Goal: Information Seeking & Learning: Understand process/instructions

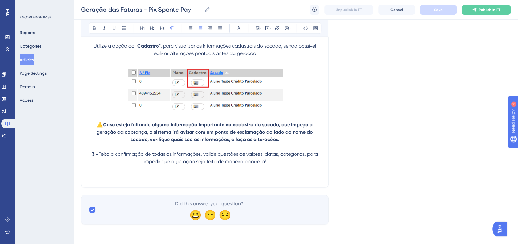
scroll to position [1134, 0]
click at [289, 164] on p "3 - Feita a confirmação de todas as informações, valide questões de valores, da…" at bounding box center [205, 157] width 233 height 15
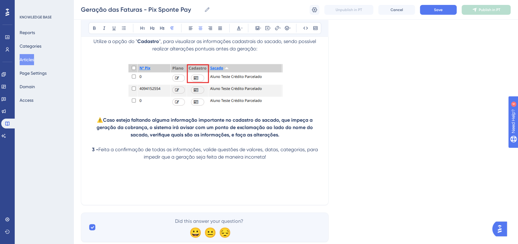
click at [219, 175] on p at bounding box center [205, 171] width 233 height 7
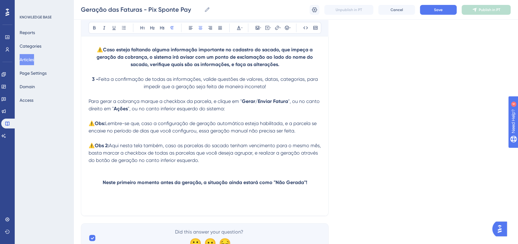
scroll to position [1239, 0]
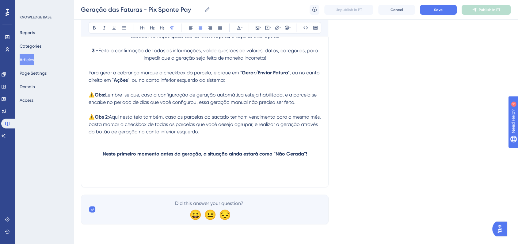
click at [159, 171] on p at bounding box center [205, 168] width 233 height 7
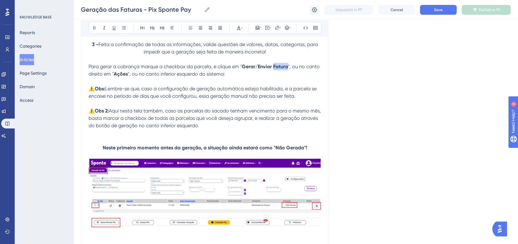
drag, startPoint x: 274, startPoint y: 71, endPoint x: 287, endPoint y: 71, distance: 13.8
click at [287, 69] on strong "Gerar/Enviar Fatura" at bounding box center [265, 67] width 46 height 6
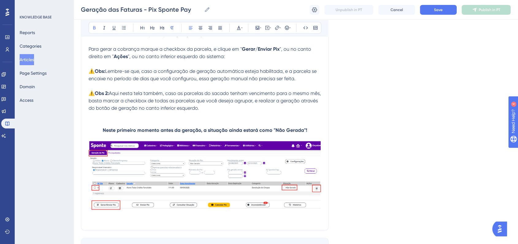
scroll to position [1305, 0]
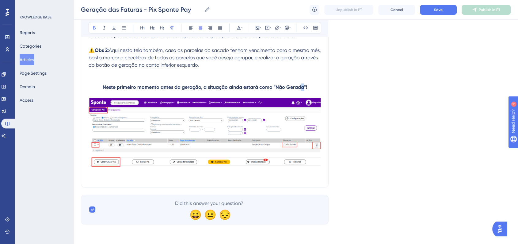
click at [302, 88] on strong "Neste primeiro momento antes da geração, a situação ainda estará como "Não Gera…" at bounding box center [205, 87] width 205 height 6
click at [277, 148] on img at bounding box center [205, 134] width 233 height 72
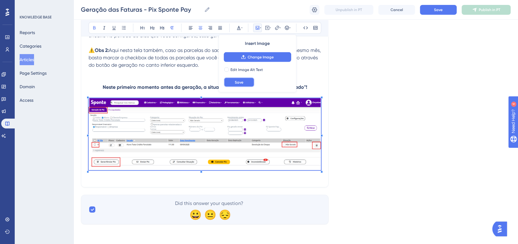
click at [249, 84] on button "Save" at bounding box center [239, 82] width 31 height 10
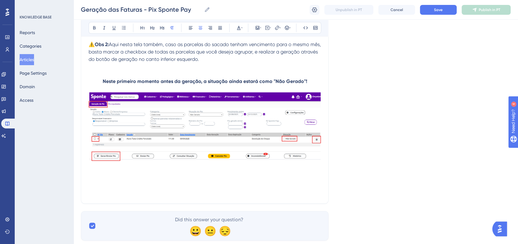
click at [118, 188] on p at bounding box center [205, 184] width 233 height 7
click at [170, 188] on p at bounding box center [205, 184] width 233 height 7
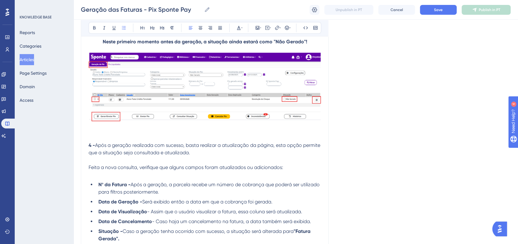
scroll to position [1413, 0]
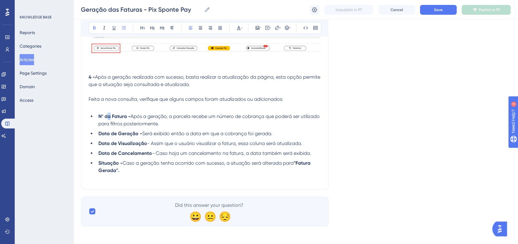
click at [109, 119] on strong "Nº da Fatura -" at bounding box center [114, 116] width 32 height 6
drag, startPoint x: 112, startPoint y: 121, endPoint x: 127, endPoint y: 122, distance: 14.8
click at [127, 119] on strong "Nº do Fatura -" at bounding box center [114, 116] width 32 height 6
drag, startPoint x: 121, startPoint y: 151, endPoint x: 145, endPoint y: 150, distance: 24.5
click at [145, 146] on strong "Data de Visualização" at bounding box center [122, 143] width 49 height 6
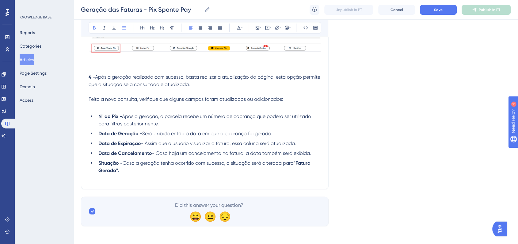
click at [152, 156] on span "- Caso haja um cancelamento na fatura, a data também será exibida." at bounding box center [231, 153] width 159 height 6
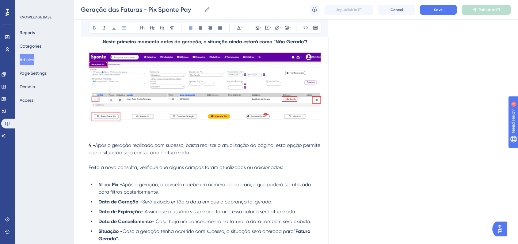
scroll to position [1379, 0]
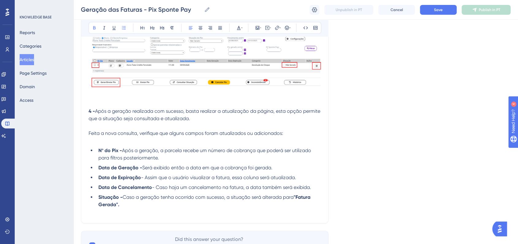
click at [152, 190] on span "- Caso haja um cancelamento na fatura, a data também será exibida." at bounding box center [231, 187] width 159 height 6
drag, startPoint x: 313, startPoint y: 193, endPoint x: 100, endPoint y: 196, distance: 212.9
click at [100, 191] on li "Data de Cancelamento - Caso haja um cancelamento na fatura, a data também será …" at bounding box center [208, 186] width 225 height 7
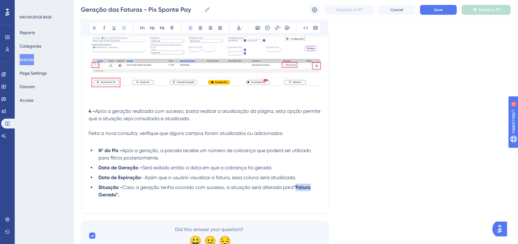
drag, startPoint x: 298, startPoint y: 194, endPoint x: 312, endPoint y: 195, distance: 13.6
click at [312, 195] on strong ""Fatura Gerada"." at bounding box center [205, 190] width 214 height 13
click at [116, 197] on strong ""Pix Gerada"." at bounding box center [200, 190] width 205 height 13
click at [142, 205] on p at bounding box center [205, 201] width 233 height 7
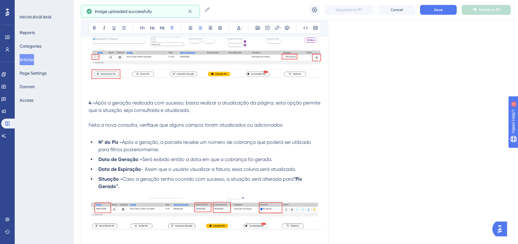
scroll to position [1447, 0]
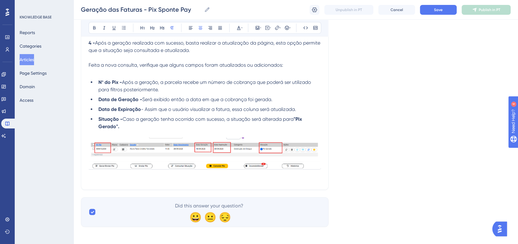
click at [187, 182] on div at bounding box center [205, 159] width 233 height 44
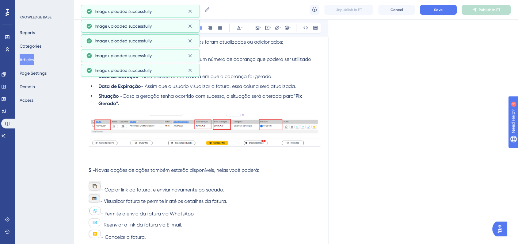
scroll to position [1502, 0]
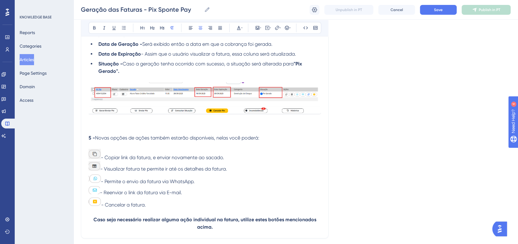
click at [103, 159] on p "- Copiar link da fatura, e enviar novamente ao sacado." at bounding box center [205, 155] width 233 height 12
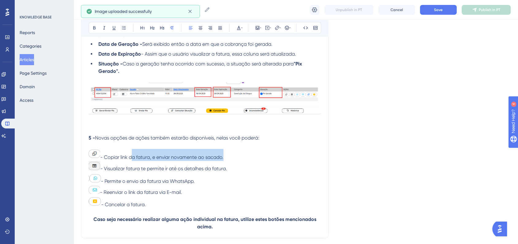
drag, startPoint x: 132, startPoint y: 164, endPoint x: 245, endPoint y: 164, distance: 113.5
click at [245, 161] on p "- Copiar link da fatura, e enviar novamente ao sacado." at bounding box center [205, 155] width 233 height 12
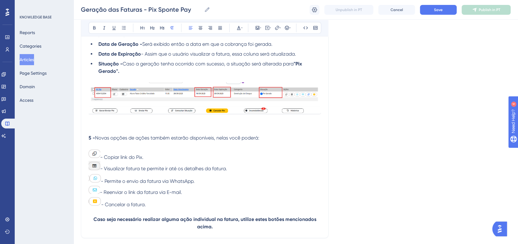
click at [101, 171] on span "- Visualizar fatura te permite ir até os detalhes da fatura." at bounding box center [163, 168] width 127 height 6
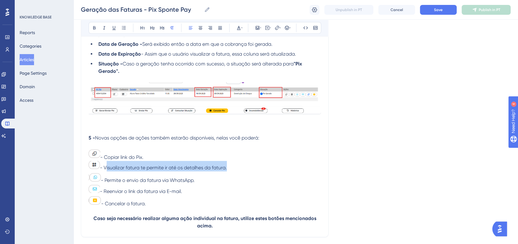
drag, startPoint x: 105, startPoint y: 173, endPoint x: 231, endPoint y: 174, distance: 125.5
click at [231, 171] on p "- Visualizar fatura te permite ir até os detalhes da fatura." at bounding box center [205, 166] width 233 height 10
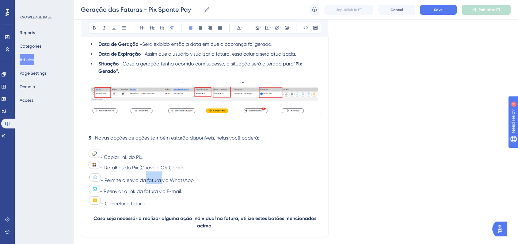
drag, startPoint x: 145, startPoint y: 187, endPoint x: 162, endPoint y: 187, distance: 16.9
click at [162, 183] on span "- Permite o envio da fatura via WhatsApp." at bounding box center [148, 180] width 94 height 6
drag, startPoint x: 129, startPoint y: 198, endPoint x: 159, endPoint y: 198, distance: 30.1
click at [159, 194] on span "- Reenviar o link da fatura via E-mail." at bounding box center [141, 191] width 82 height 6
drag, startPoint x: 128, startPoint y: 210, endPoint x: 145, endPoint y: 210, distance: 16.9
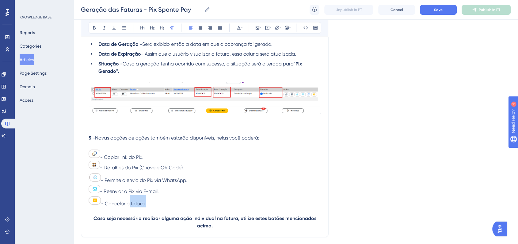
click at [145, 206] on span "- Cancelar a fatura." at bounding box center [123, 203] width 45 height 6
click at [259, 192] on p "- Reenviar o Pix via E-mail." at bounding box center [205, 189] width 233 height 11
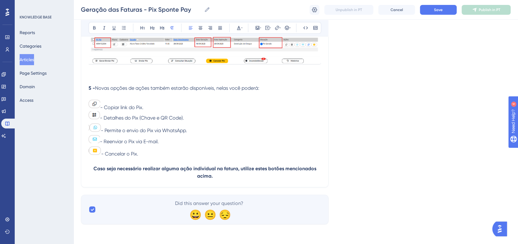
scroll to position [1559, 0]
click at [445, 13] on button "Save" at bounding box center [438, 10] width 37 height 10
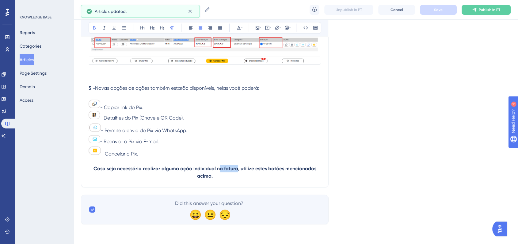
drag, startPoint x: 221, startPoint y: 168, endPoint x: 236, endPoint y: 169, distance: 15.0
click at [236, 169] on strong "Caso seja necessário realizar alguma ação individual na fatura, utilize estes b…" at bounding box center [206, 171] width 224 height 13
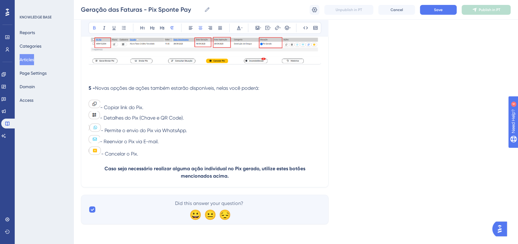
click at [235, 171] on strong "Caso seja necessário realizar alguma ação individual no Pix gerado, utilize est…" at bounding box center [206, 171] width 202 height 13
click at [235, 175] on p "Caso seja necessário realizar alguma ação individual no Pix gerado, utilize est…" at bounding box center [205, 172] width 233 height 15
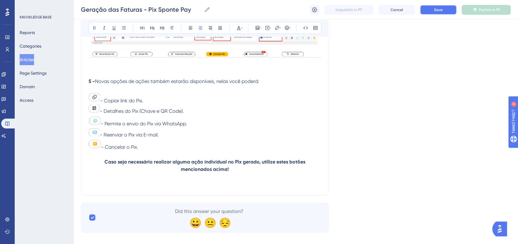
click at [434, 11] on span "Save" at bounding box center [438, 9] width 9 height 5
click at [141, 187] on p at bounding box center [205, 183] width 233 height 7
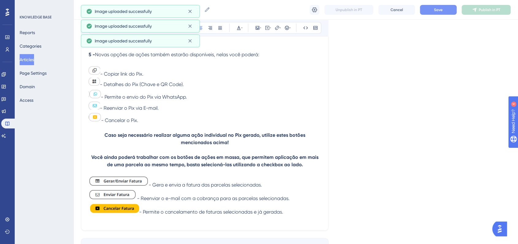
scroll to position [1627, 0]
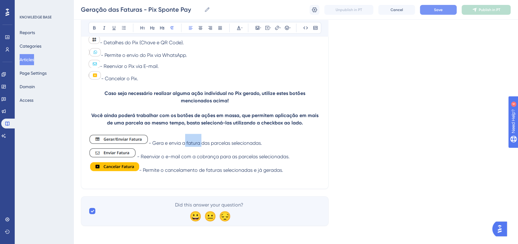
drag, startPoint x: 186, startPoint y: 151, endPoint x: 201, endPoint y: 151, distance: 15.0
click at [201, 146] on span "- Gera e envia a fatura das parcelas selecionadas." at bounding box center [206, 143] width 114 height 6
click at [154, 144] on p "- Gera e envia o Pix das parcelas selecionadas." at bounding box center [205, 140] width 233 height 13
click at [139, 159] on span "- Reenviar o e-mail com a cobrança para as parcelas selecionadas." at bounding box center [213, 156] width 153 height 6
drag, startPoint x: 220, startPoint y: 164, endPoint x: 226, endPoint y: 167, distance: 6.9
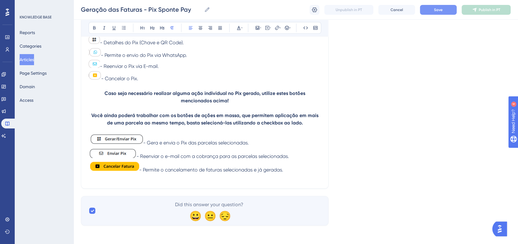
click at [221, 159] on span "- Reenviar o e-mail com a cobrança para as parcelas selecionadas." at bounding box center [213, 156] width 153 height 6
click at [141, 172] on span "- Permite o cancelamento de faturas selecionadas e já geradas." at bounding box center [211, 170] width 144 height 6
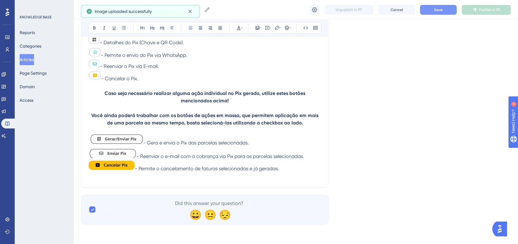
scroll to position [1634, 0]
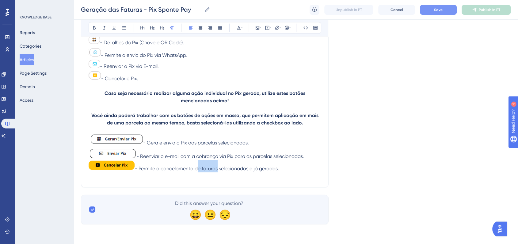
drag, startPoint x: 198, startPoint y: 169, endPoint x: 217, endPoint y: 169, distance: 18.7
click at [217, 169] on span "- Permite o cancelamento de faturas selecionadas e já geradas." at bounding box center [207, 168] width 144 height 6
click at [281, 168] on p "- Permite o cancelamento dos Pix selecionadas e já geradas." at bounding box center [205, 166] width 233 height 12
click at [238, 170] on span "- Permite o cancelamento dos Pix selecionadas e já geradas." at bounding box center [203, 168] width 137 height 6
click at [287, 172] on p at bounding box center [205, 175] width 233 height 7
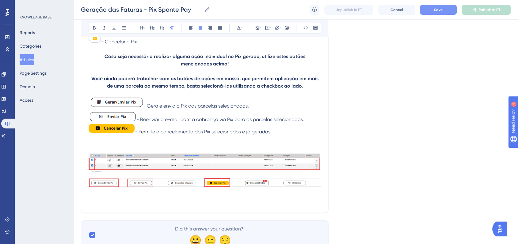
scroll to position [1696, 0]
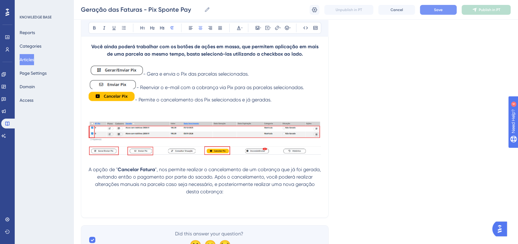
click at [138, 172] on strong "Cancelar Fatura" at bounding box center [136, 169] width 37 height 6
click at [140, 172] on strong "Cancelar Fatura" at bounding box center [136, 169] width 37 height 6
drag, startPoint x: 140, startPoint y: 175, endPoint x: 155, endPoint y: 175, distance: 14.7
click at [155, 172] on strong "Cancelar Fatura" at bounding box center [136, 169] width 37 height 6
click at [244, 195] on p "A opção de " Cancelar Pix ", nos permite realizar o cancelamento de um cobrança…" at bounding box center [205, 180] width 233 height 29
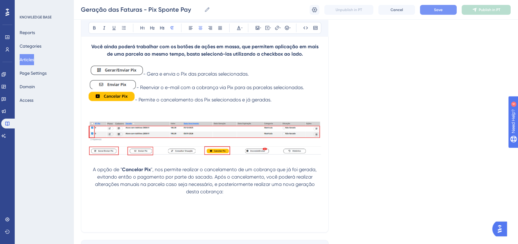
scroll to position [1730, 0]
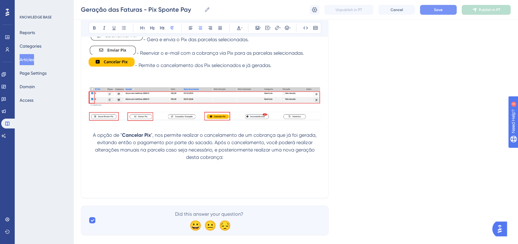
click at [217, 175] on p at bounding box center [205, 171] width 233 height 7
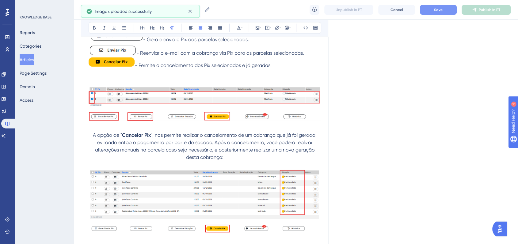
scroll to position [1798, 0]
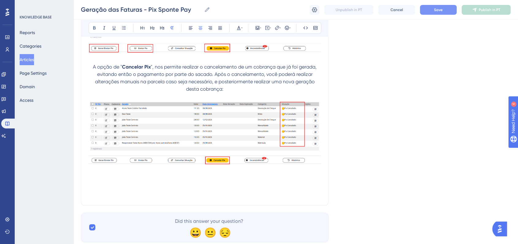
click at [437, 8] on span "Save" at bounding box center [438, 9] width 9 height 5
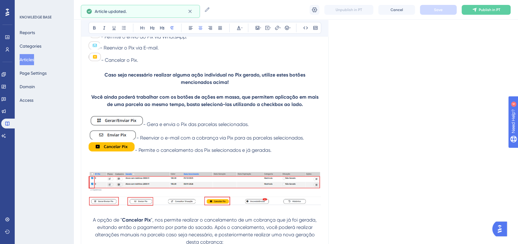
scroll to position [1662, 0]
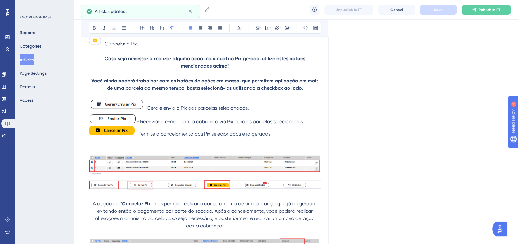
click at [282, 137] on p "- Permite o cancelamento dos Pix selecionados e já geradas." at bounding box center [205, 131] width 233 height 12
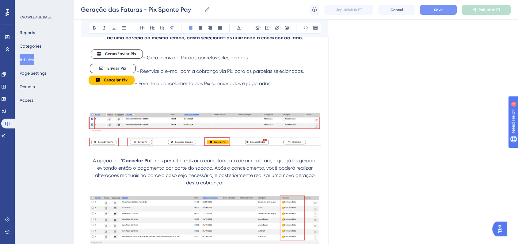
scroll to position [1696, 0]
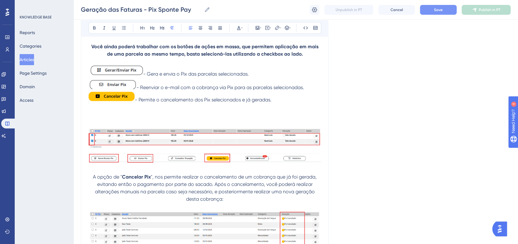
click at [282, 102] on p "- Permite o cancelamento dos Pix selecionados e já geradas." at bounding box center [205, 97] width 233 height 12
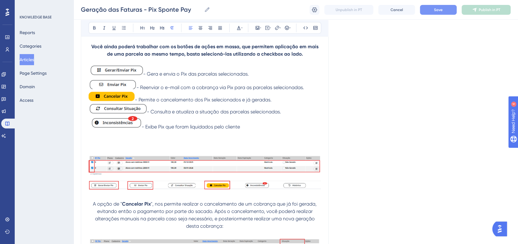
drag, startPoint x: 242, startPoint y: 133, endPoint x: 192, endPoint y: 133, distance: 50.0
click at [192, 130] on p "- Exibe Pix que foram liquidados pelo cliente" at bounding box center [205, 122] width 233 height 15
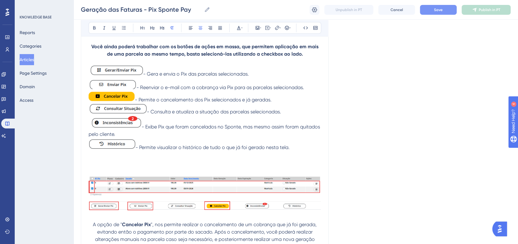
click at [150, 166] on p at bounding box center [205, 161] width 233 height 7
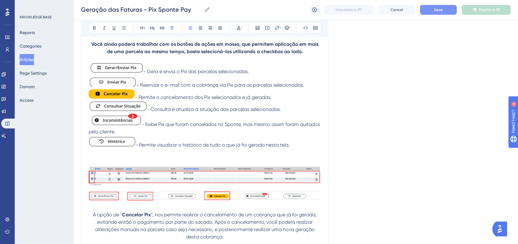
scroll to position [1798, 0]
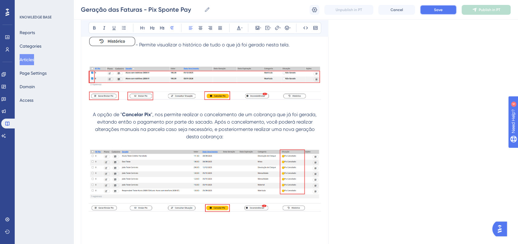
click at [427, 10] on button "Save" at bounding box center [438, 10] width 37 height 10
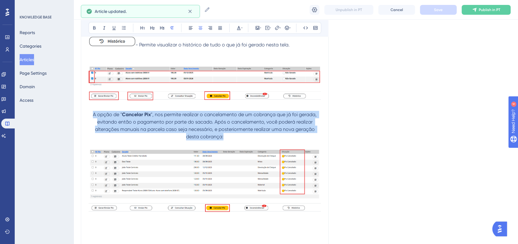
drag, startPoint x: 93, startPoint y: 119, endPoint x: 261, endPoint y: 141, distance: 169.2
click at [261, 140] on p "A opção de " Cancelar Pix ", nos permite realizar o cancelamento de um cobrança…" at bounding box center [205, 125] width 233 height 29
copy p "A opção de " Cancelar Pix ", nos permite realizar o cancelamento de um cobrança…"
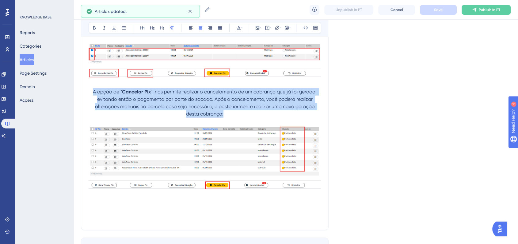
scroll to position [1866, 0]
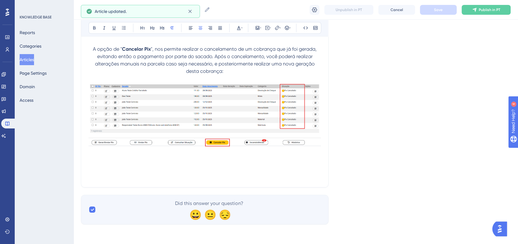
click at [175, 165] on p at bounding box center [205, 160] width 233 height 7
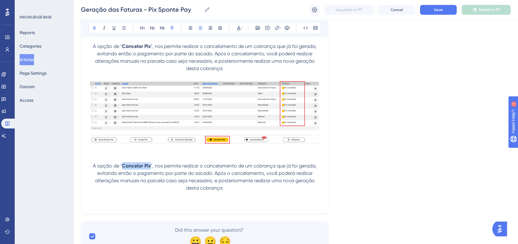
drag, startPoint x: 123, startPoint y: 172, endPoint x: 150, endPoint y: 171, distance: 26.7
click at [150, 168] on strong "Cancelar Pix" at bounding box center [136, 166] width 29 height 6
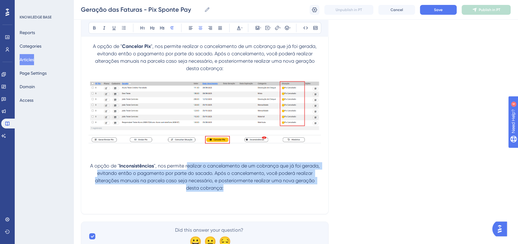
drag, startPoint x: 187, startPoint y: 171, endPoint x: 233, endPoint y: 195, distance: 52.1
click at [233, 191] on p "A opção de " Inconsistências ", nos permite realizar o cancelamento de um cobra…" at bounding box center [205, 176] width 233 height 29
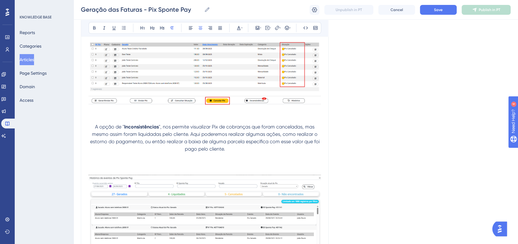
scroll to position [1935, 0]
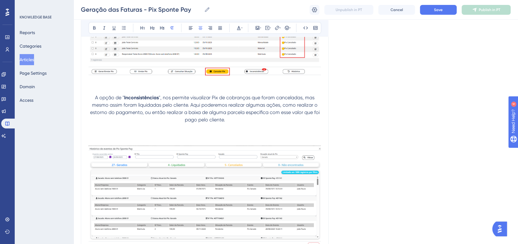
click at [189, 138] on p at bounding box center [205, 134] width 233 height 7
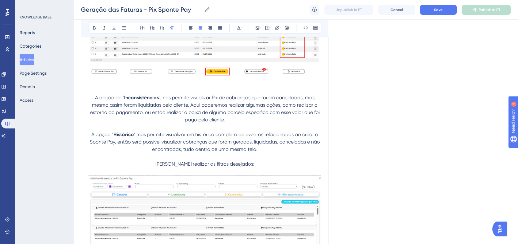
click at [247, 123] on p "A opção de " Inconsistências ", nos permite visualizar Pix de cobranças que for…" at bounding box center [205, 108] width 233 height 29
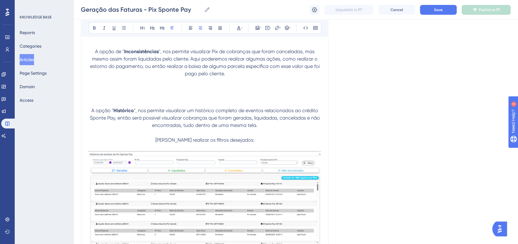
scroll to position [1969, 0]
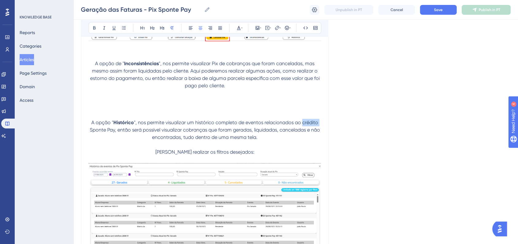
drag, startPoint x: 306, startPoint y: 128, endPoint x: 319, endPoint y: 127, distance: 13.2
click at [319, 127] on span "", nos permite visualizar um histórico completo de eventos relacionados ao créd…" at bounding box center [206, 129] width 232 height 21
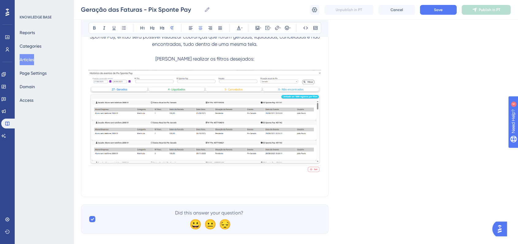
scroll to position [2077, 0]
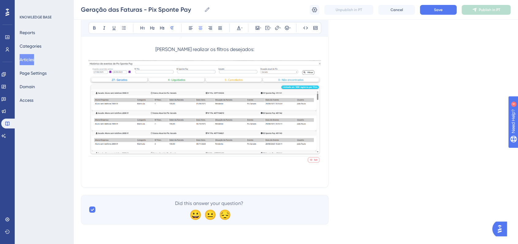
click at [296, 133] on img at bounding box center [205, 111] width 233 height 102
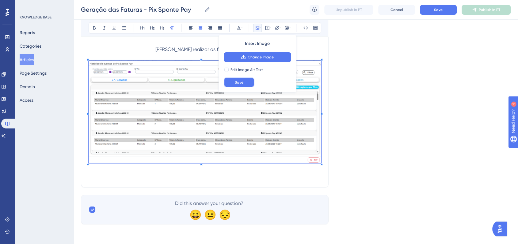
click at [241, 86] on button "Save" at bounding box center [239, 82] width 31 height 10
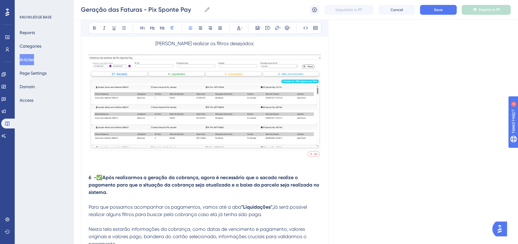
scroll to position [2104, 0]
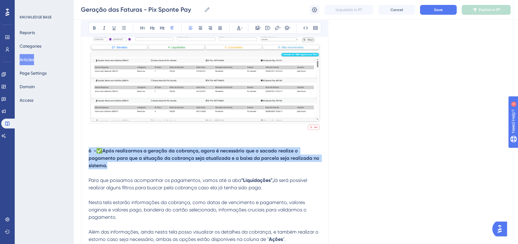
drag, startPoint x: 110, startPoint y: 172, endPoint x: 84, endPoint y: 159, distance: 29.2
click at [199, 24] on button at bounding box center [200, 28] width 9 height 9
click at [432, 10] on button "Save" at bounding box center [438, 10] width 37 height 10
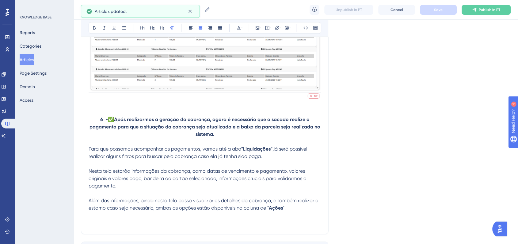
scroll to position [2172, 0]
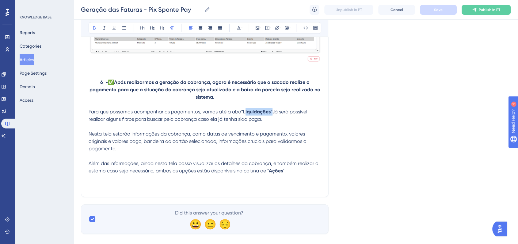
drag, startPoint x: 245, startPoint y: 118, endPoint x: 272, endPoint y: 118, distance: 27.3
click at [272, 114] on strong ""Liquidações"," at bounding box center [257, 112] width 33 height 6
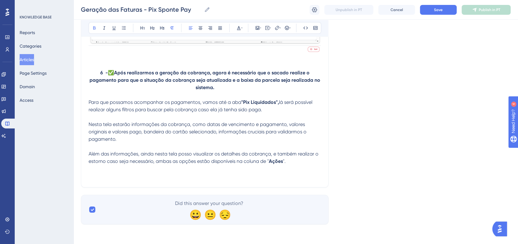
scroll to position [2189, 0]
click at [315, 164] on p "Além das informações, ainda nesta tela posso visualizar os detalhes da cobrança…" at bounding box center [205, 157] width 233 height 15
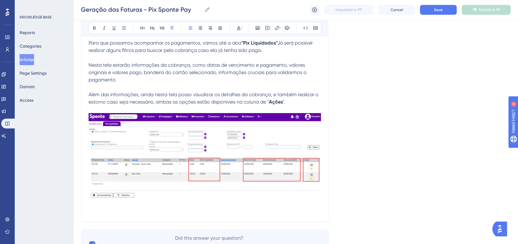
scroll to position [2214, 0]
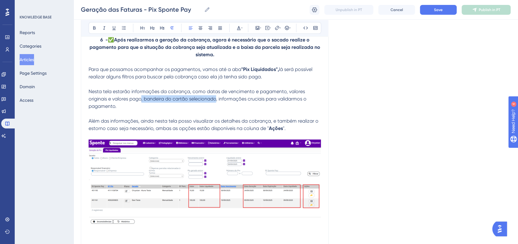
drag, startPoint x: 142, startPoint y: 107, endPoint x: 217, endPoint y: 109, distance: 75.2
click at [217, 109] on p "Nesta tela estarão informações da cobrança, como datas de vencimento e pagament…" at bounding box center [205, 99] width 233 height 22
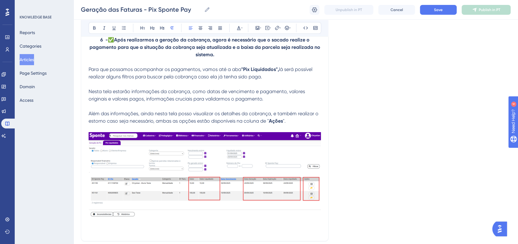
click at [292, 116] on p "Além das informações, ainda nesta tela posso visualizar os detalhes da cobrança…" at bounding box center [205, 117] width 233 height 15
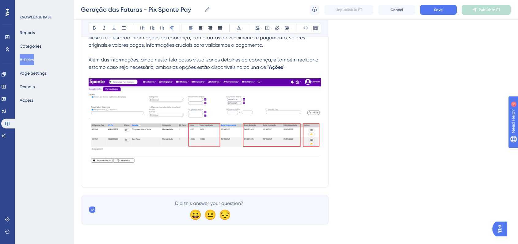
scroll to position [2275, 0]
click at [167, 177] on p at bounding box center [205, 175] width 233 height 7
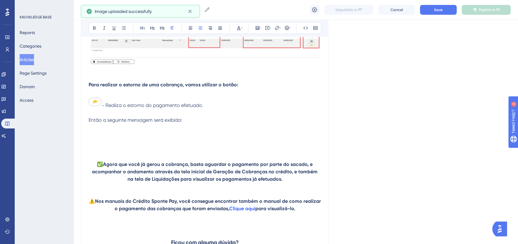
scroll to position [2378, 0]
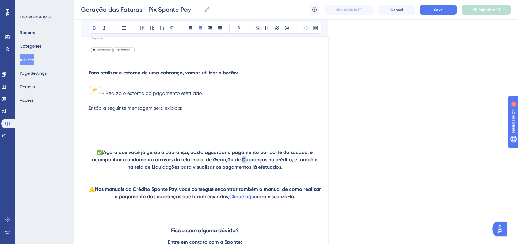
drag, startPoint x: 238, startPoint y: 165, endPoint x: 243, endPoint y: 165, distance: 4.9
click at [243, 165] on strong "Agora que você já gerou a cobrança, basta aguardar o pagamento por parte do sac…" at bounding box center [205, 159] width 227 height 21
drag, startPoint x: 272, startPoint y: 168, endPoint x: 286, endPoint y: 167, distance: 14.4
click at [286, 167] on strong "Agora que você já gerou a cobrança, basta aguardar o pagamento por parte do sac…" at bounding box center [205, 159] width 227 height 21
drag, startPoint x: 145, startPoint y: 175, endPoint x: 169, endPoint y: 175, distance: 24.2
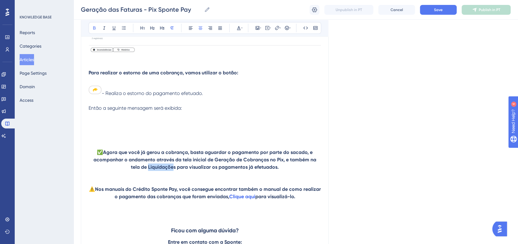
click at [169, 170] on strong "Agora que você já gerou a cobrança, basta aguardar o pagamento por parte do sac…" at bounding box center [206, 159] width 224 height 21
drag, startPoint x: 142, startPoint y: 197, endPoint x: 150, endPoint y: 197, distance: 8.0
click at [150, 197] on strong "Nos manuais do Crédito Sponte Pay, você consegue encontrar também o manual de c…" at bounding box center [208, 192] width 227 height 13
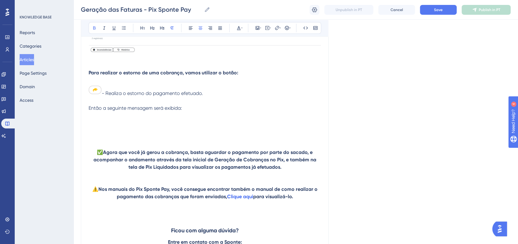
click at [432, 9] on button "Save" at bounding box center [438, 10] width 37 height 10
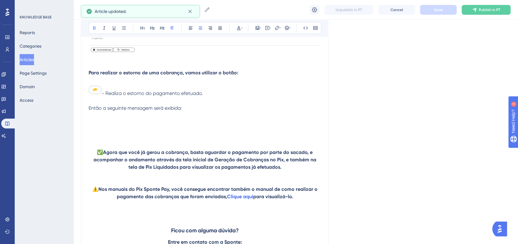
click at [34, 59] on button "Articles" at bounding box center [27, 59] width 14 height 11
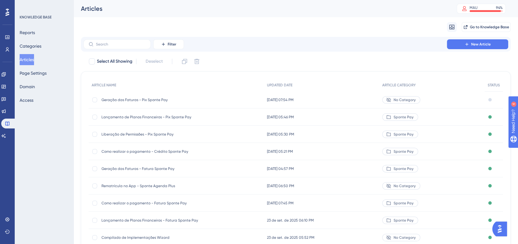
click at [154, 99] on span "Geração das Faturas - Pix Sponte Pay" at bounding box center [151, 99] width 98 height 5
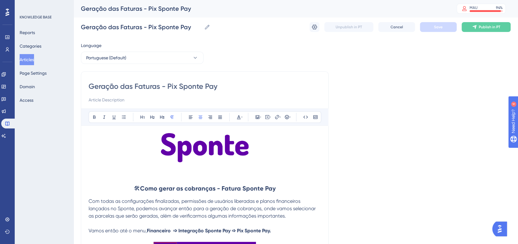
drag, startPoint x: 137, startPoint y: 86, endPoint x: 157, endPoint y: 86, distance: 20.6
click at [159, 85] on input "Geração das Faturas - Pix Sponte Pay" at bounding box center [205, 86] width 233 height 10
type input "Geração das Cobranças - Pix Sponte Pay"
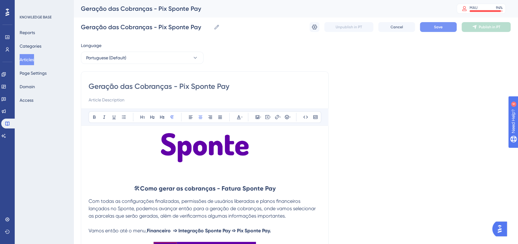
type input "Geração das Cobranças - Pix Sponte Pay"
click at [435, 29] on span "Save" at bounding box center [438, 27] width 9 height 5
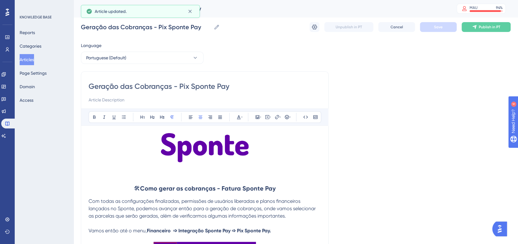
click at [25, 57] on button "Articles" at bounding box center [27, 59] width 14 height 11
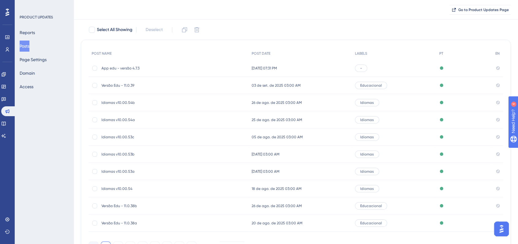
scroll to position [69, 0]
